Goal: Check status: Check status

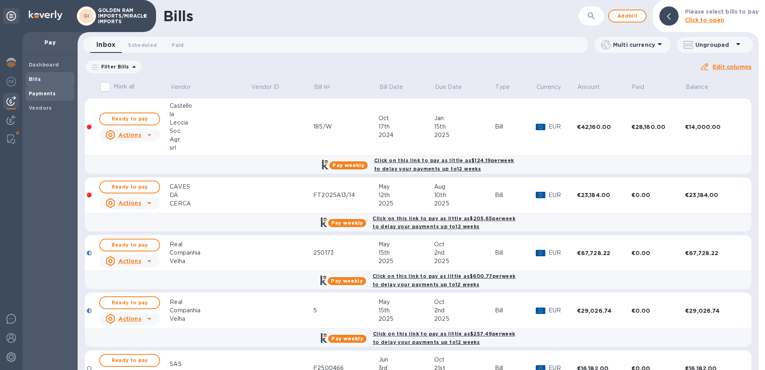
click at [33, 91] on b "Payments" at bounding box center [42, 93] width 27 height 6
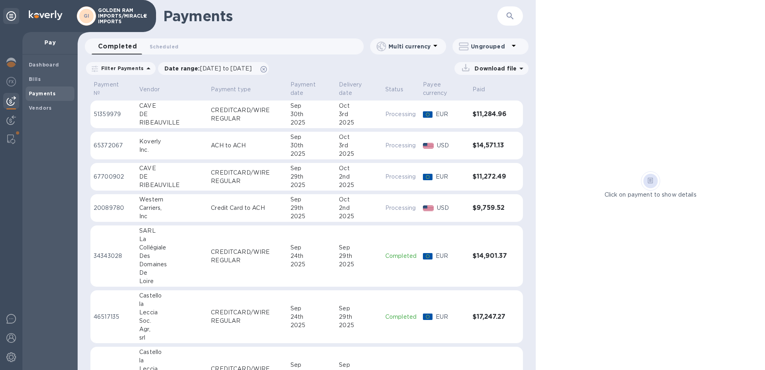
click at [514, 46] on icon at bounding box center [514, 46] width 4 height 2
click at [514, 46] on div at bounding box center [382, 185] width 765 height 370
click at [508, 14] on icon "button" at bounding box center [510, 16] width 10 height 10
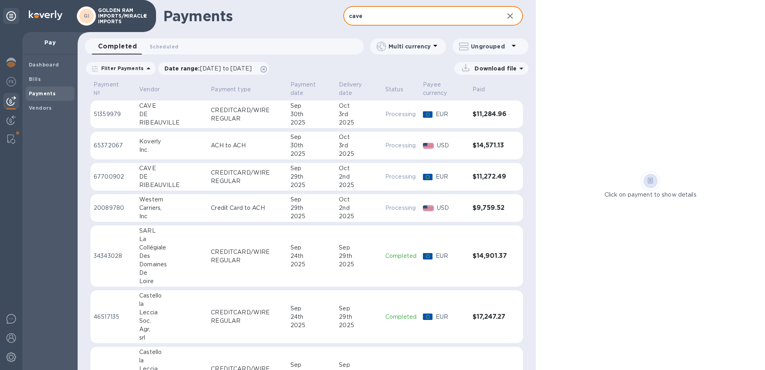
type input "cave"
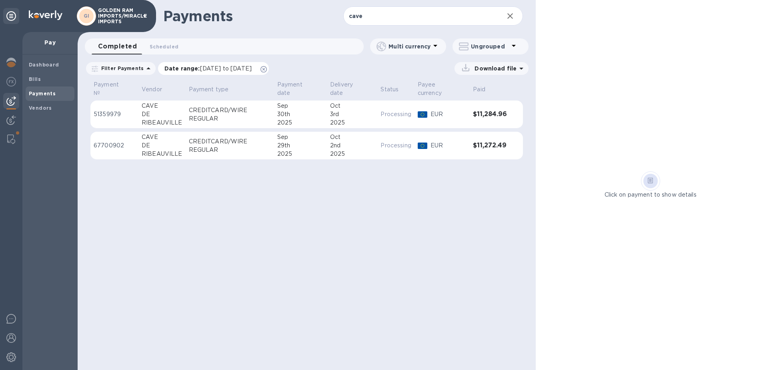
click at [267, 68] on icon at bounding box center [263, 69] width 6 height 6
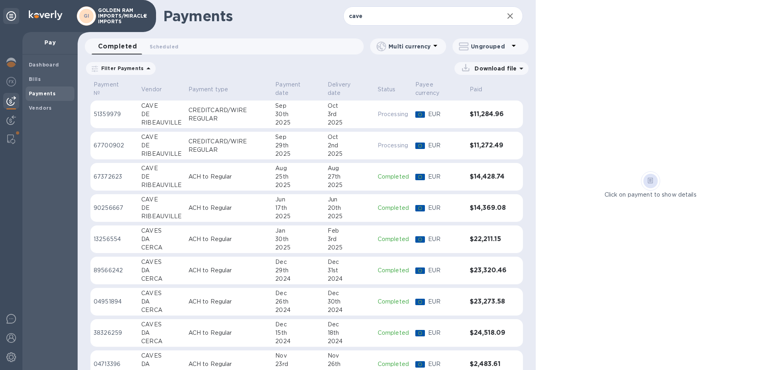
click at [113, 176] on p "67372623" at bounding box center [114, 176] width 41 height 8
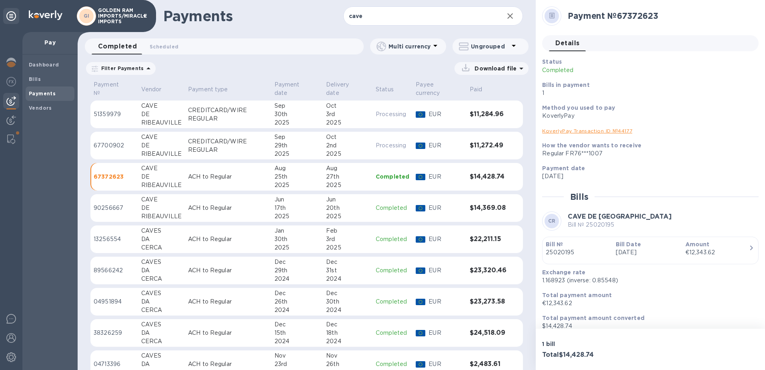
click at [193, 71] on div "Download file" at bounding box center [344, 68] width 368 height 13
click at [504, 16] on button "button" at bounding box center [509, 15] width 19 height 19
